Goal: Information Seeking & Learning: Learn about a topic

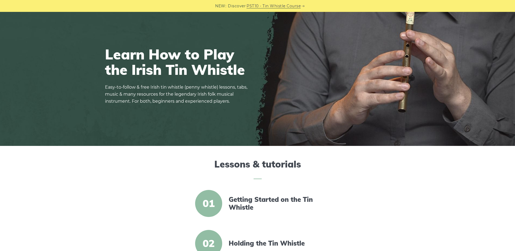
scroll to position [110, 0]
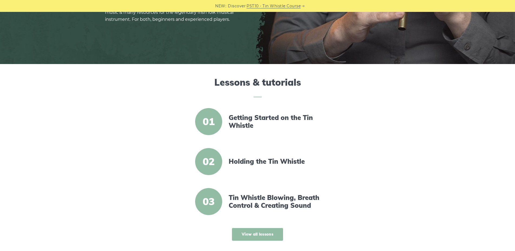
click at [255, 234] on link "View all lessons" at bounding box center [257, 234] width 51 height 13
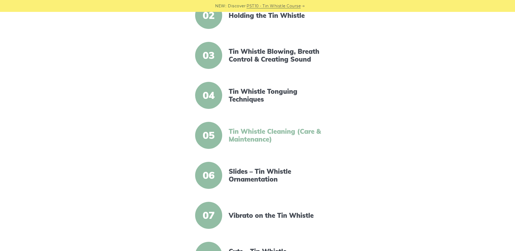
scroll to position [83, 0]
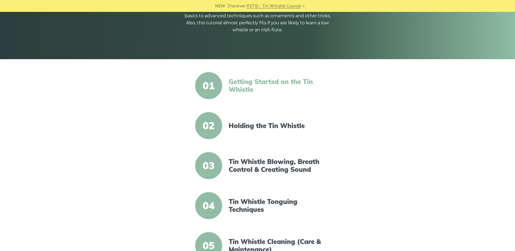
click at [270, 85] on link "Getting Started on the Tin Whistle" at bounding box center [275, 86] width 93 height 16
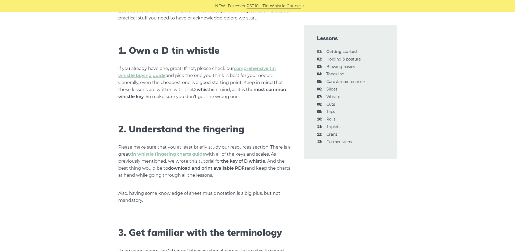
scroll to position [331, 0]
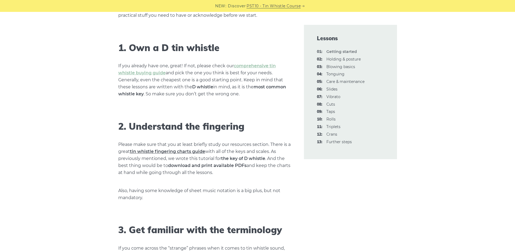
click at [183, 151] on link "tin whistle fingering charts guide" at bounding box center [167, 151] width 75 height 5
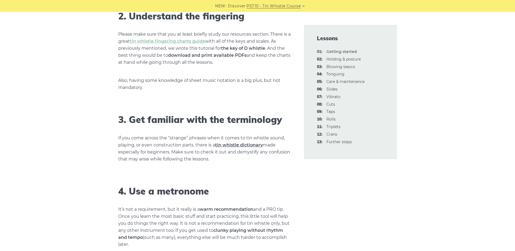
click at [237, 144] on link "tin whistle dictionary" at bounding box center [239, 145] width 48 height 5
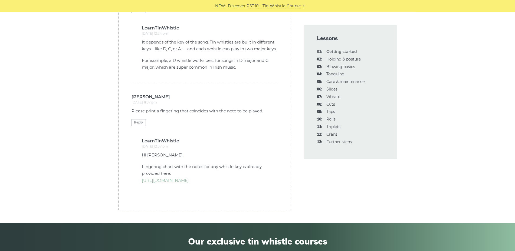
scroll to position [1490, 0]
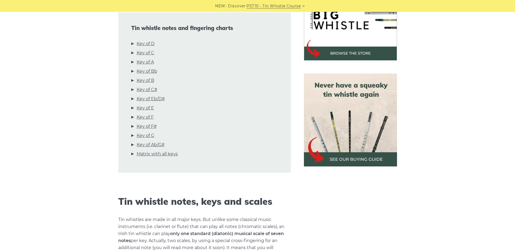
scroll to position [166, 0]
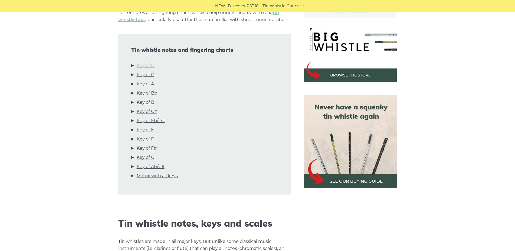
click at [153, 65] on link "Key of D" at bounding box center [146, 65] width 18 height 7
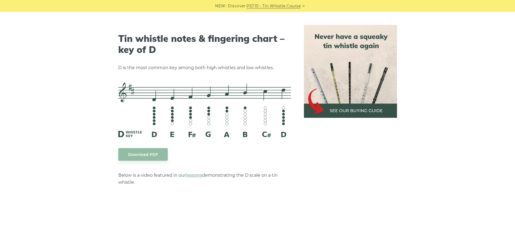
scroll to position [843, 0]
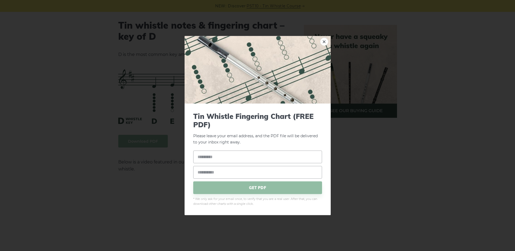
click at [238, 155] on input "text" at bounding box center [257, 157] width 129 height 13
type input "*"
type input "******"
type input "**********"
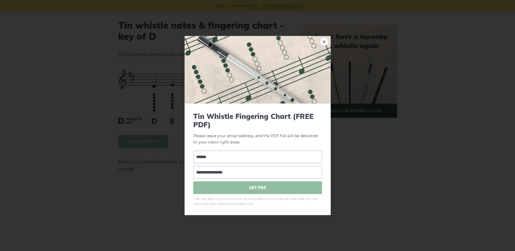
click at [255, 182] on span "GET PDF" at bounding box center [257, 188] width 129 height 13
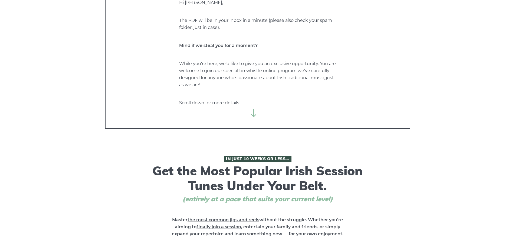
scroll to position [83, 0]
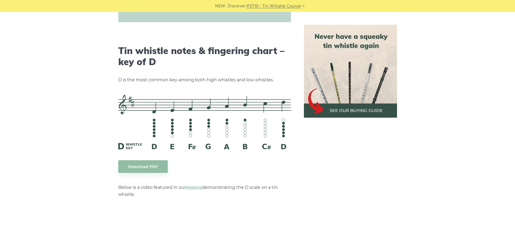
scroll to position [815, 0]
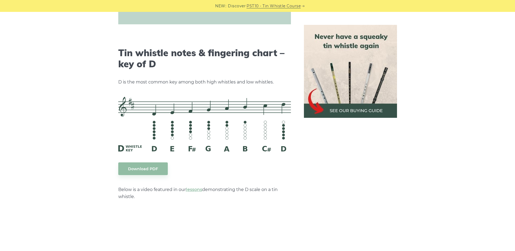
click at [159, 117] on img at bounding box center [204, 124] width 173 height 55
click at [184, 120] on img at bounding box center [204, 124] width 173 height 55
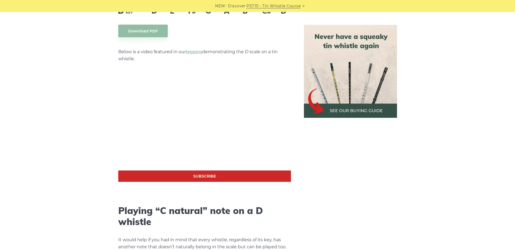
scroll to position [1119, 0]
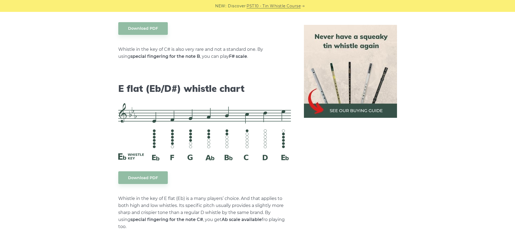
scroll to position [2195, 0]
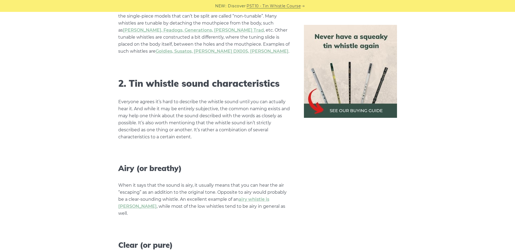
scroll to position [1049, 0]
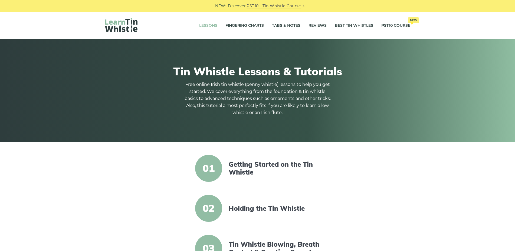
scroll to position [83, 0]
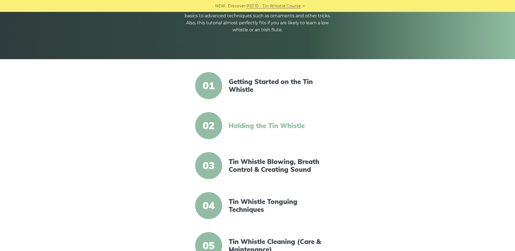
click at [299, 125] on link "Holding the Tin Whistle" at bounding box center [275, 126] width 93 height 8
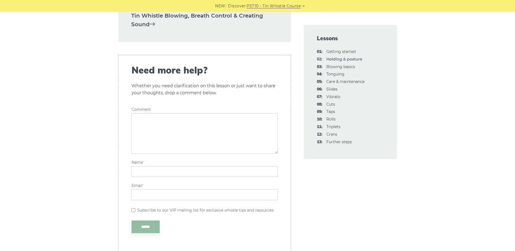
scroll to position [1021, 0]
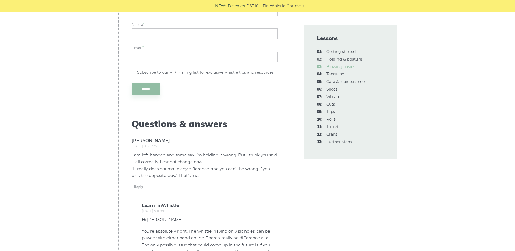
click at [350, 67] on link "03: Blowing basics" at bounding box center [340, 66] width 29 height 5
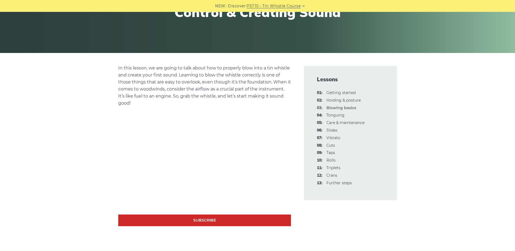
scroll to position [110, 0]
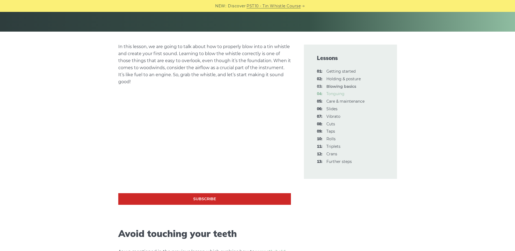
click at [340, 94] on link "04: Tonguing" at bounding box center [335, 93] width 18 height 5
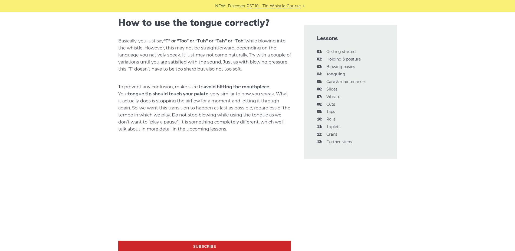
scroll to position [308, 0]
click at [326, 89] on li "06: Slides" at bounding box center [350, 89] width 67 height 6
click at [328, 89] on link "06: Slides" at bounding box center [331, 89] width 11 height 5
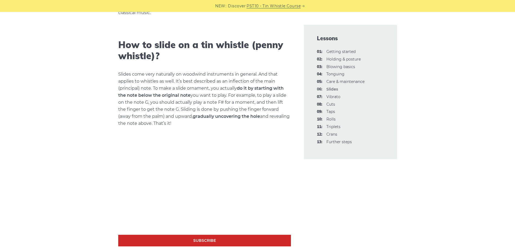
scroll to position [248, 0]
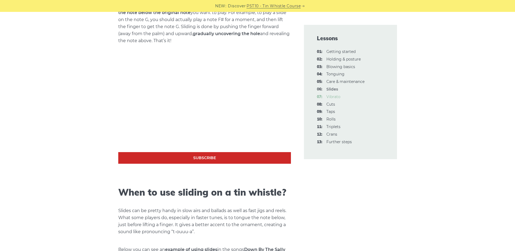
click at [340, 97] on link "07: Vibrato" at bounding box center [333, 96] width 14 height 5
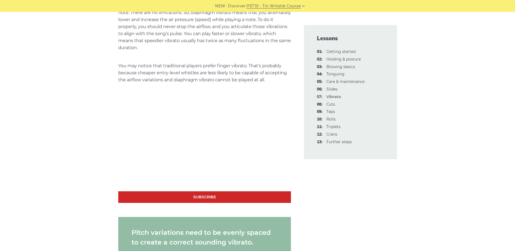
scroll to position [469, 0]
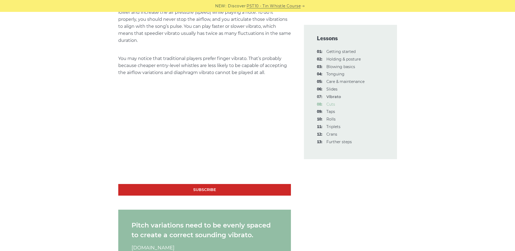
click at [331, 104] on link "08: Cuts" at bounding box center [330, 104] width 9 height 5
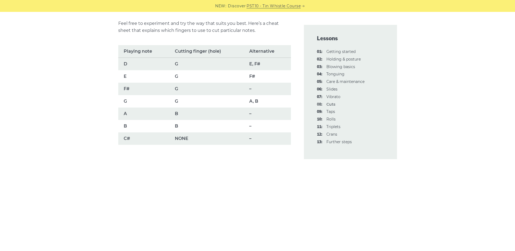
scroll to position [441, 0]
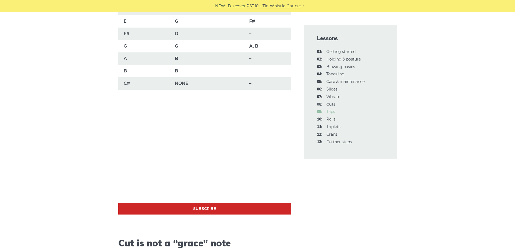
click at [329, 113] on link "09: Taps" at bounding box center [330, 111] width 9 height 5
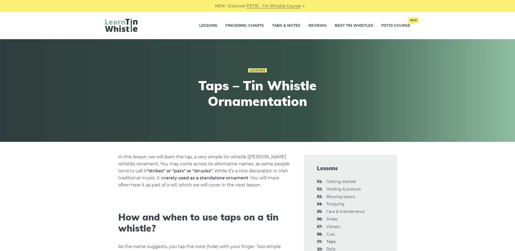
scroll to position [138, 0]
